Goal: Task Accomplishment & Management: Manage account settings

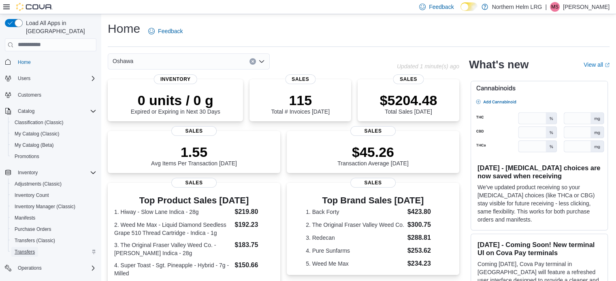
click at [37, 247] on link "Transfers" at bounding box center [24, 252] width 27 height 10
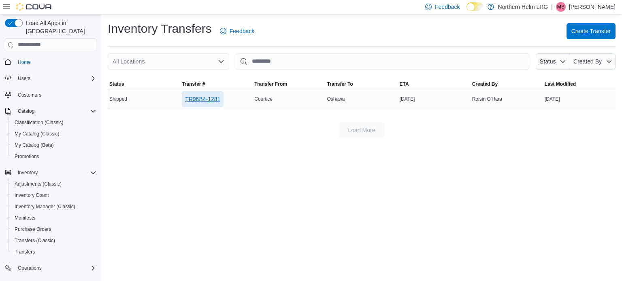
click at [205, 102] on span "TR96B4-1281" at bounding box center [202, 99] width 35 height 8
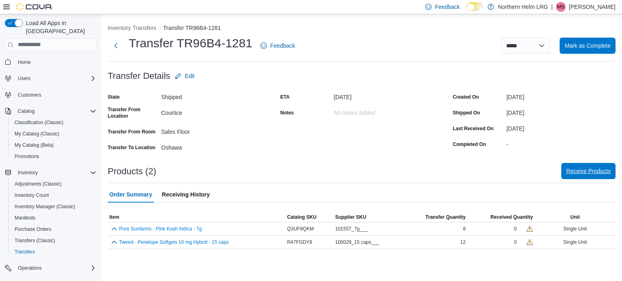
click at [590, 176] on span "Receive Products" at bounding box center [588, 171] width 45 height 16
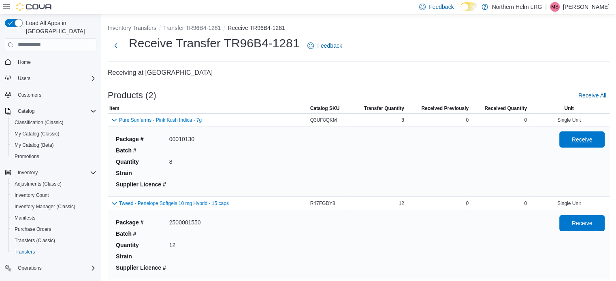
click at [588, 133] on span "Receive" at bounding box center [582, 140] width 36 height 16
click at [592, 224] on span "Receive" at bounding box center [582, 223] width 21 height 8
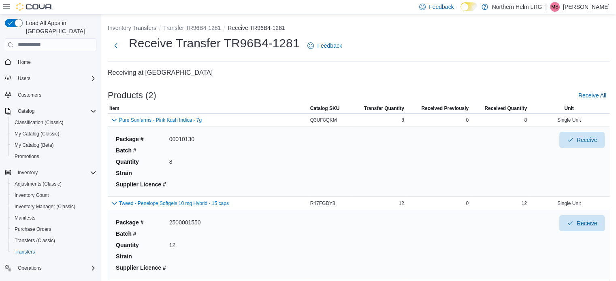
scroll to position [29, 0]
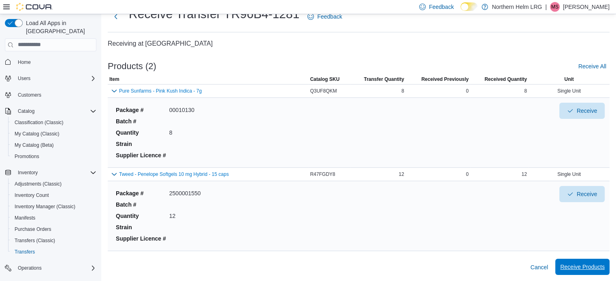
click at [587, 260] on span "Receive Products" at bounding box center [582, 267] width 45 height 16
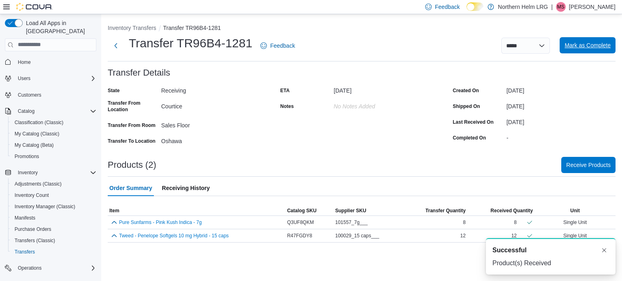
click at [584, 46] on span "Mark as Complete" at bounding box center [587, 45] width 46 height 8
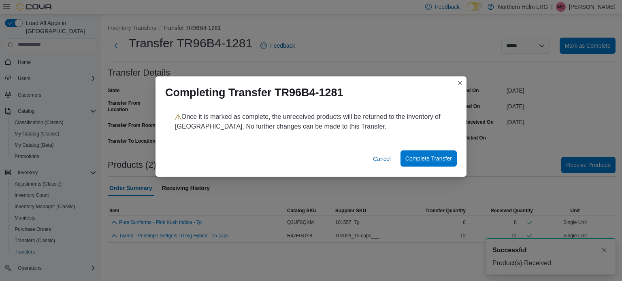
click at [428, 161] on span "Complete Transfer" at bounding box center [428, 159] width 47 height 8
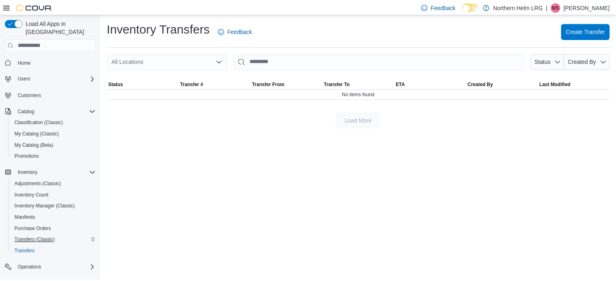
scroll to position [47, 0]
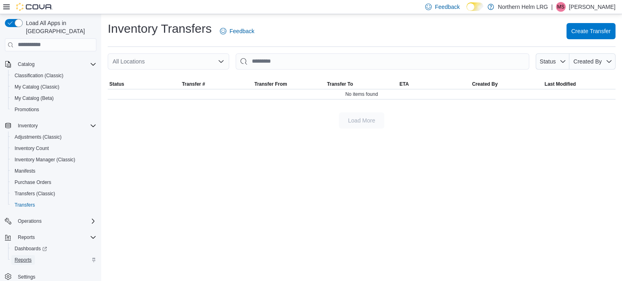
click at [28, 257] on span "Reports" at bounding box center [23, 260] width 17 height 6
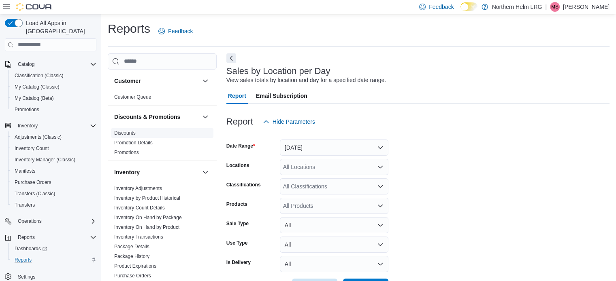
scroll to position [19, 0]
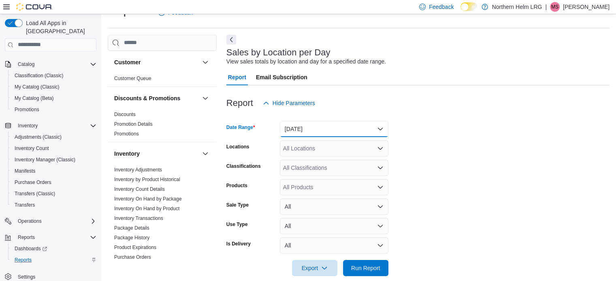
click at [366, 130] on button "[DATE]" at bounding box center [334, 129] width 109 height 16
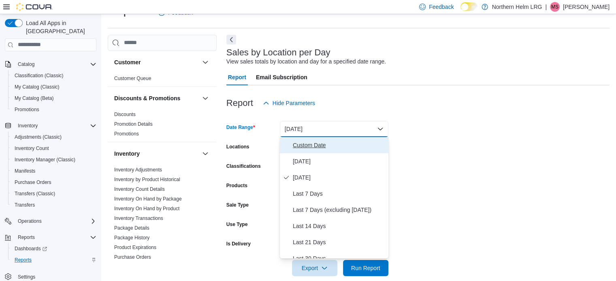
click at [316, 147] on span "Custom Date" at bounding box center [339, 146] width 92 height 10
